Goal: Subscribe to service/newsletter

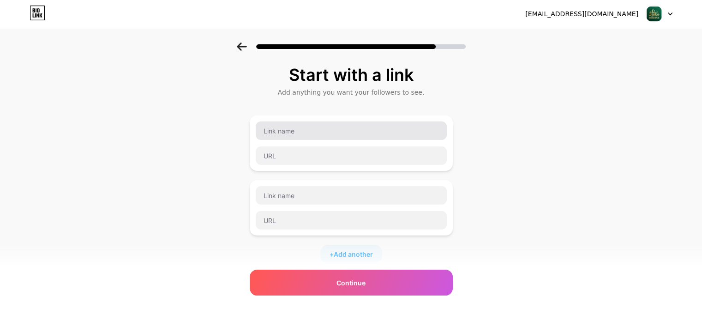
type input "[URL][DOMAIN_NAME]"
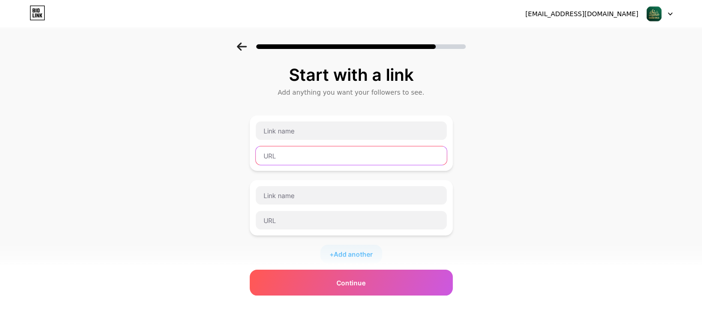
click at [290, 155] on input "text" at bounding box center [351, 155] width 191 height 18
paste input "[URL][DOMAIN_NAME]"
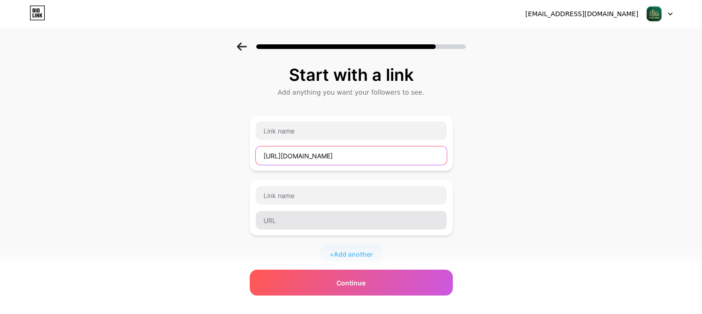
scroll to position [0, 110]
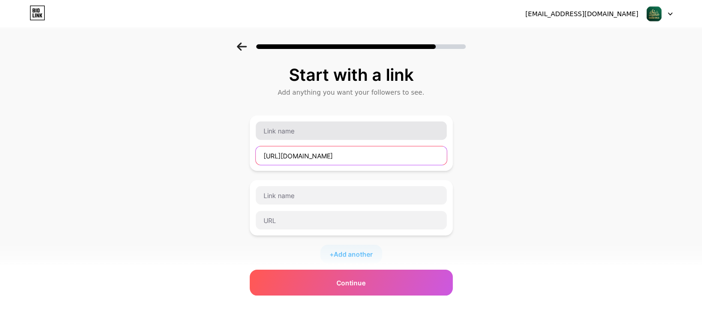
type input "[URL][DOMAIN_NAME]"
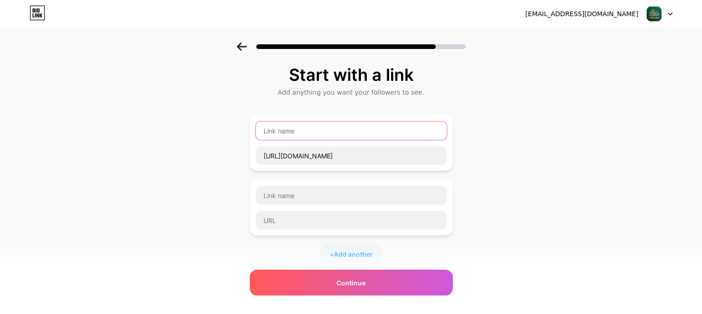
click at [286, 133] on input "text" at bounding box center [351, 130] width 191 height 18
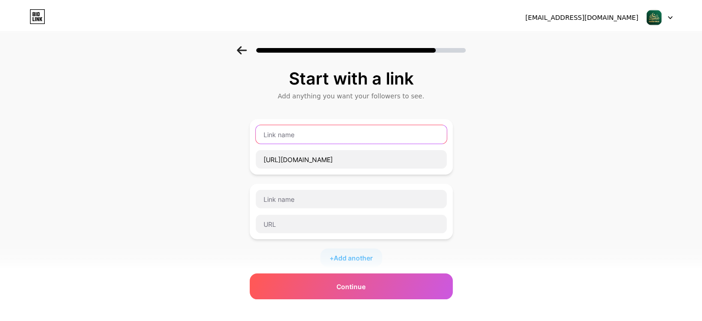
scroll to position [0, 0]
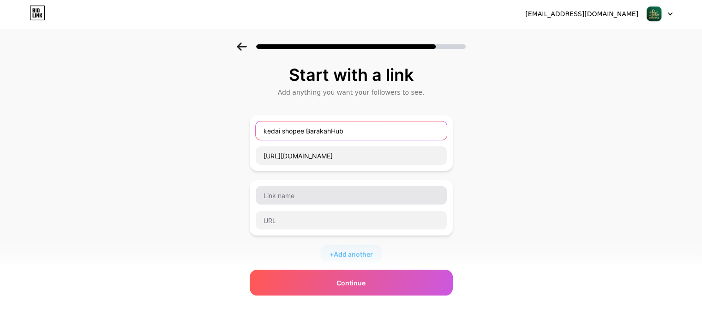
type input "kedai shopee BarakahHub"
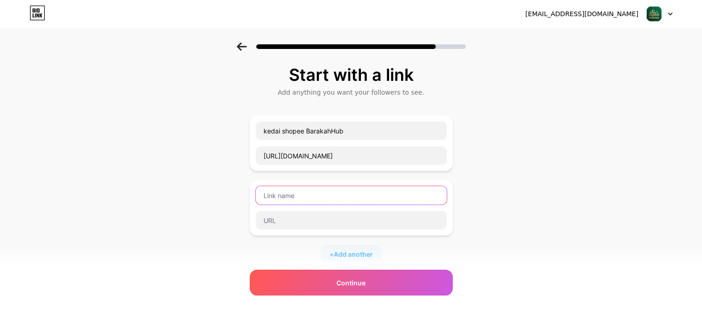
click at [304, 197] on input "text" at bounding box center [351, 195] width 191 height 18
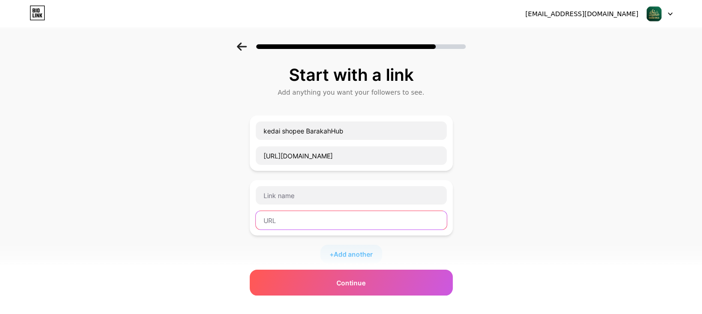
click at [279, 223] on input "text" at bounding box center [351, 220] width 191 height 18
paste input "[URL][DOMAIN_NAME]"
type input "[URL][DOMAIN_NAME]"
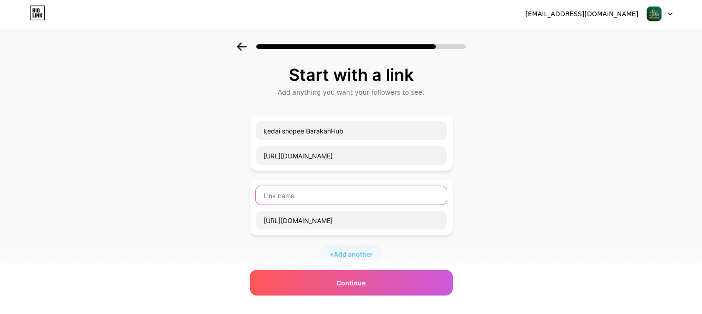
click at [294, 197] on input "text" at bounding box center [351, 195] width 191 height 18
paste input "Kedai Tiktokshop 1"
drag, startPoint x: 323, startPoint y: 194, endPoint x: 336, endPoint y: 193, distance: 13.5
click at [336, 193] on input "Kedai Tiktokshop 1" at bounding box center [351, 195] width 191 height 18
drag, startPoint x: 320, startPoint y: 192, endPoint x: 334, endPoint y: 193, distance: 13.9
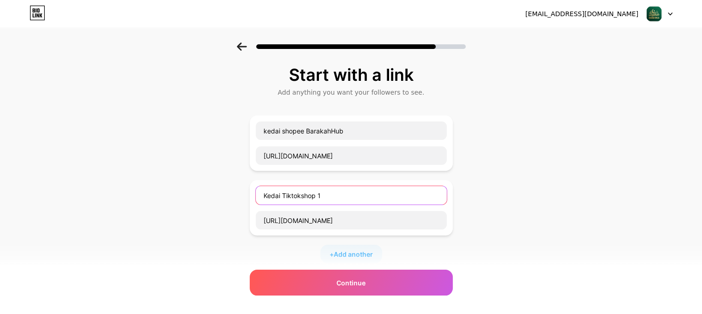
click at [334, 193] on input "Kedai Tiktokshop 1" at bounding box center [351, 195] width 191 height 18
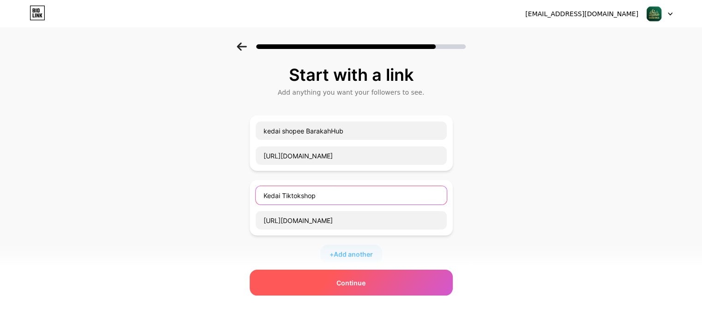
type input "Kedai Tiktokshop"
click at [358, 281] on span "Continue" at bounding box center [351, 283] width 29 height 10
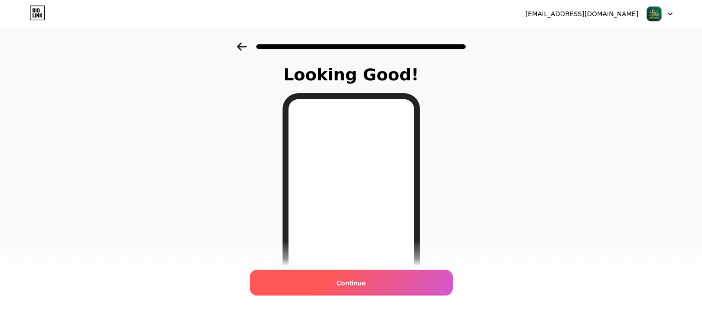
click at [379, 283] on div "Continue" at bounding box center [351, 283] width 203 height 26
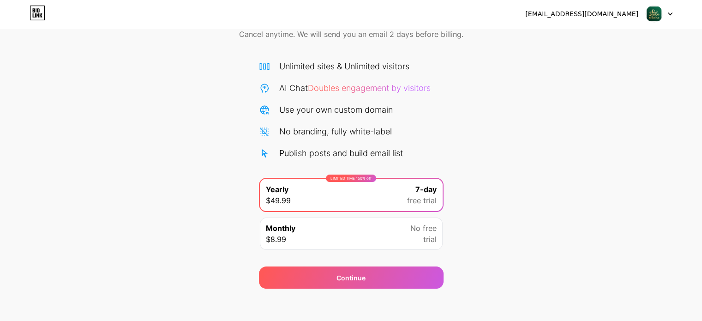
scroll to position [50, 0]
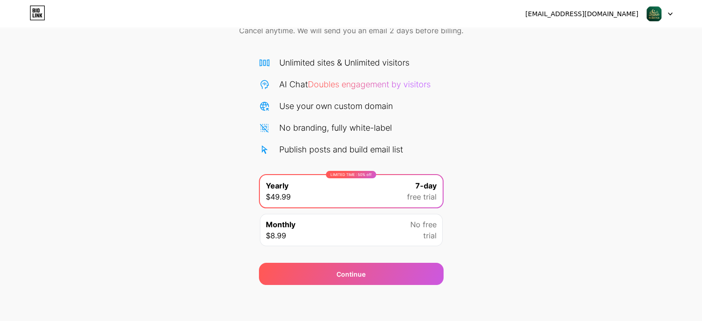
click at [669, 13] on icon at bounding box center [671, 14] width 4 height 2
click at [645, 94] on div "Start your 7 day free trial Cancel anytime. We will send you an email 2 days be…" at bounding box center [351, 139] width 702 height 292
click at [506, 79] on div "Start your 7 day free trial Cancel anytime. We will send you an email 2 days be…" at bounding box center [351, 139] width 702 height 292
click at [373, 85] on span "Doubles engagement by visitors" at bounding box center [369, 84] width 123 height 10
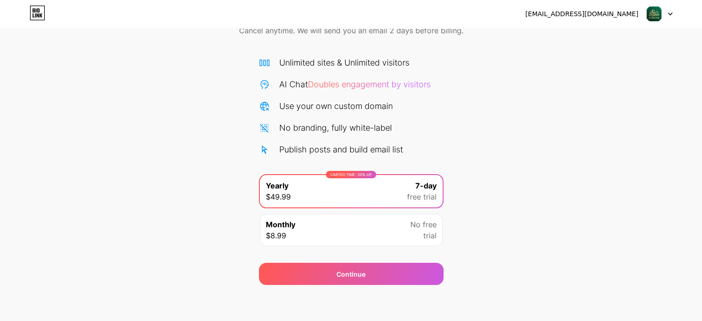
click at [652, 13] on img at bounding box center [654, 14] width 18 height 18
click at [652, 12] on img at bounding box center [654, 14] width 18 height 18
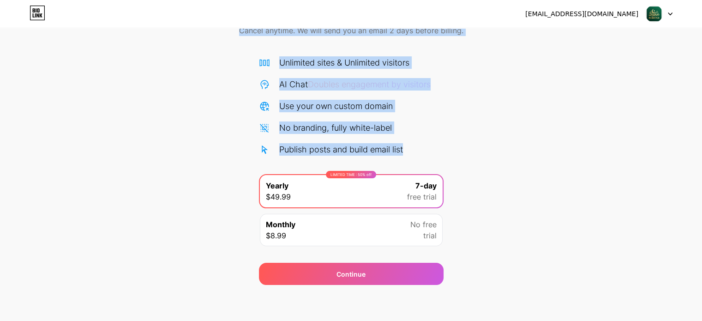
drag, startPoint x: 434, startPoint y: 145, endPoint x: 230, endPoint y: 48, distance: 225.7
click at [230, 48] on div "Start your 7 day free trial Cancel anytime. We will send you an email 2 days be…" at bounding box center [351, 139] width 702 height 292
copy div "Cancel anytime. We will send you an email 2 days before billing. Unlimited site…"
click at [613, 95] on div "Start your 7 day free trial Cancel anytime. We will send you an email 2 days be…" at bounding box center [351, 139] width 702 height 292
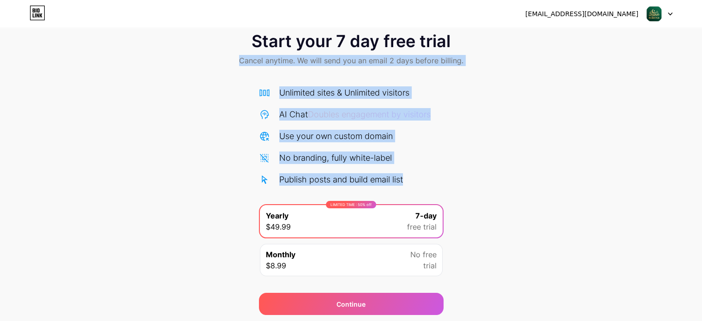
scroll to position [4, 0]
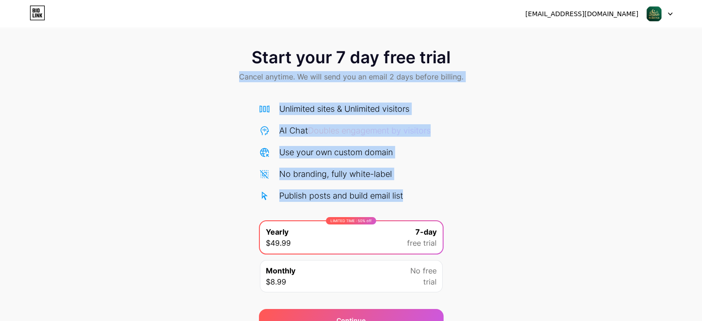
click at [109, 87] on div "Start your 7 day free trial Cancel anytime. We will send you an email 2 days be…" at bounding box center [351, 66] width 702 height 54
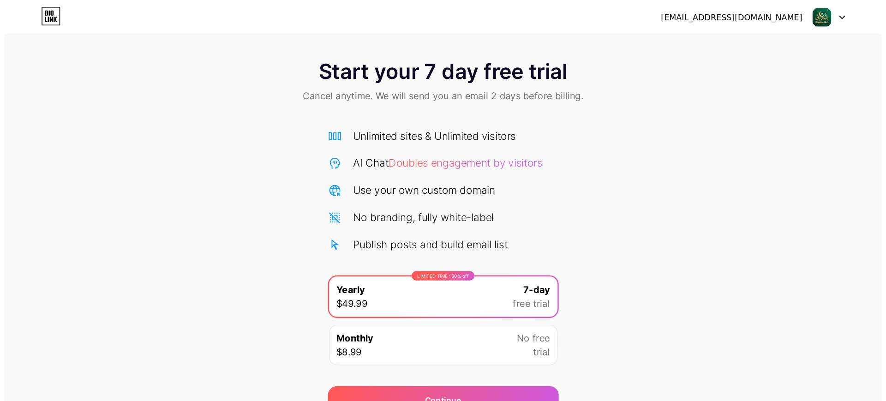
scroll to position [0, 0]
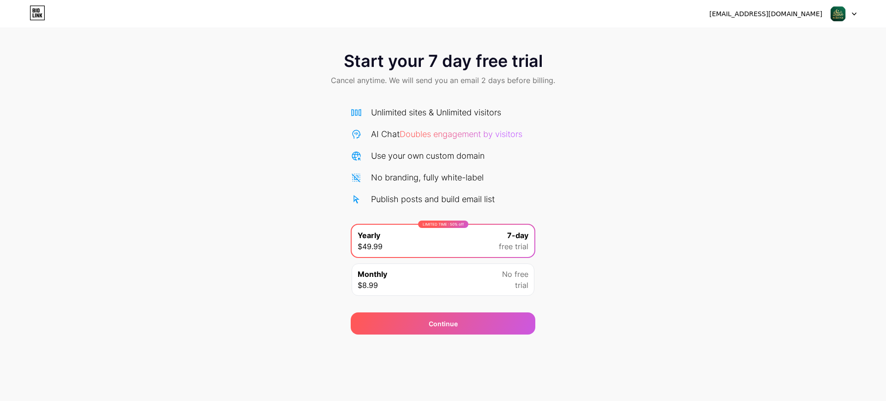
click at [441, 277] on div "Monthly $8.99 No free trial" at bounding box center [443, 280] width 183 height 32
